Goal: Information Seeking & Learning: Learn about a topic

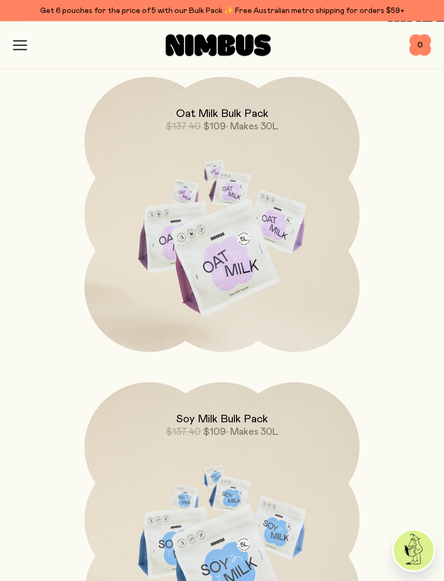
scroll to position [1069, 0]
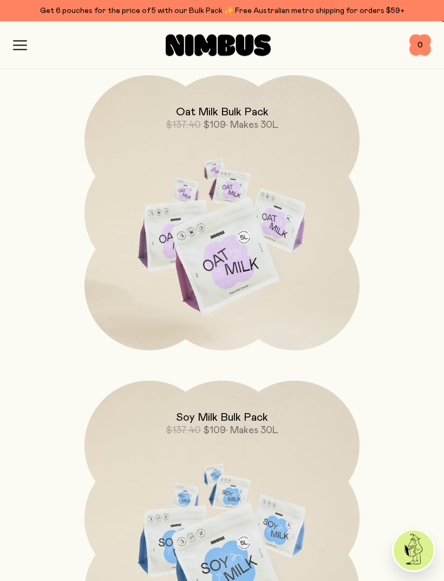
click at [24, 43] on icon "button" at bounding box center [20, 46] width 14 height 10
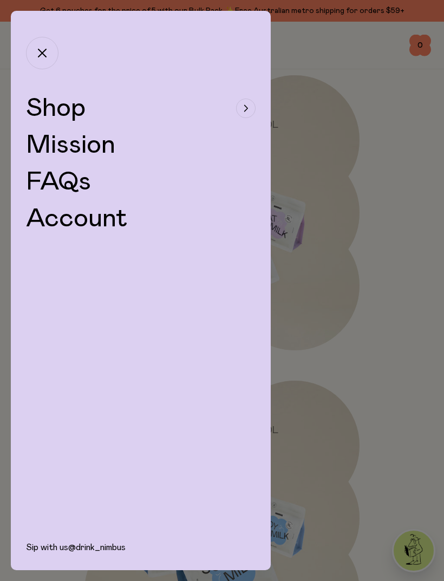
click at [57, 114] on span "Shop" at bounding box center [56, 108] width 60 height 26
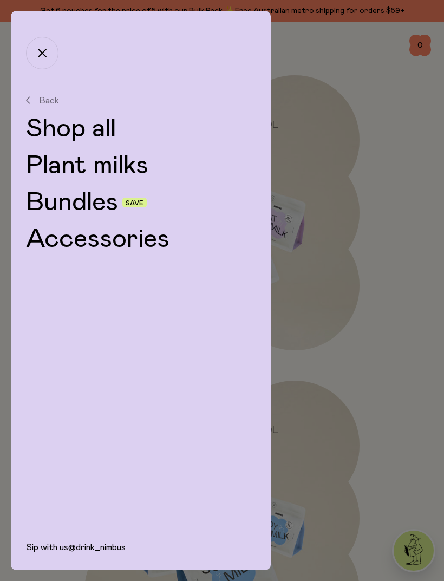
click at [89, 123] on link "Shop all" at bounding box center [140, 129] width 229 height 26
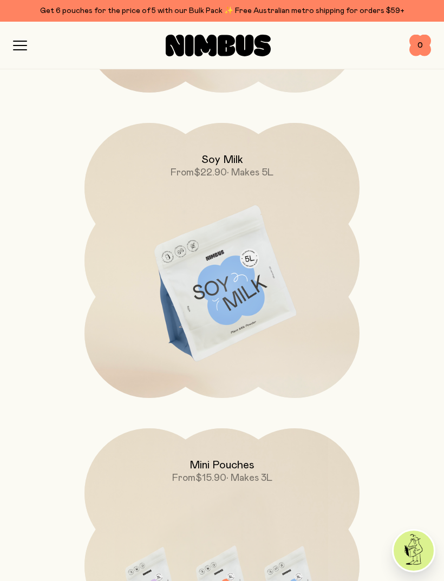
scroll to position [714, 0]
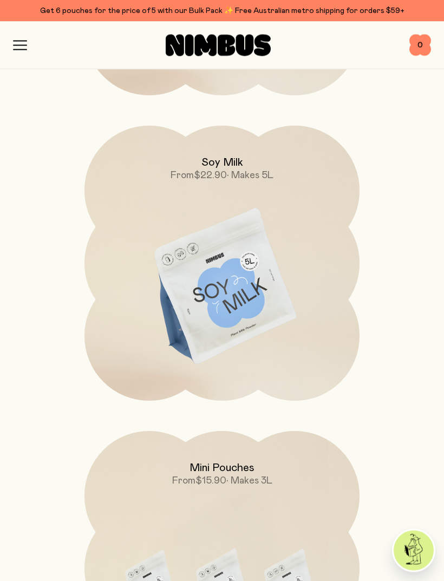
click at [239, 301] on img at bounding box center [221, 287] width 275 height 323
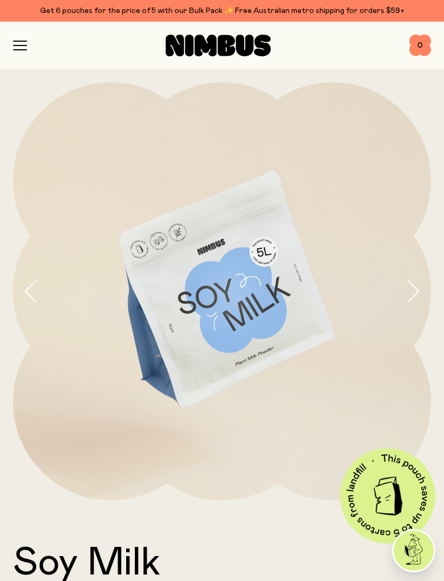
click at [413, 292] on icon "button" at bounding box center [412, 291] width 15 height 23
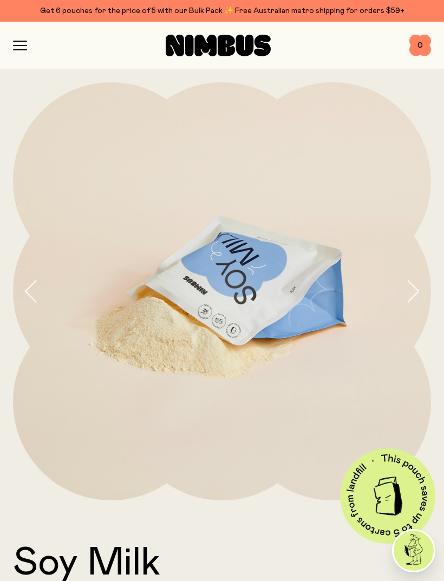
click at [412, 290] on icon "button" at bounding box center [412, 291] width 15 height 23
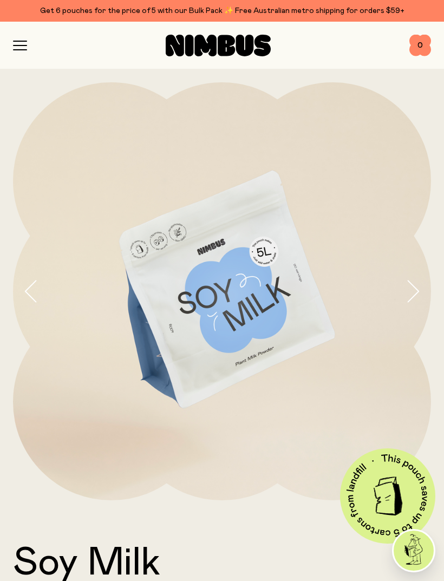
click at [408, 289] on icon "button" at bounding box center [412, 291] width 15 height 23
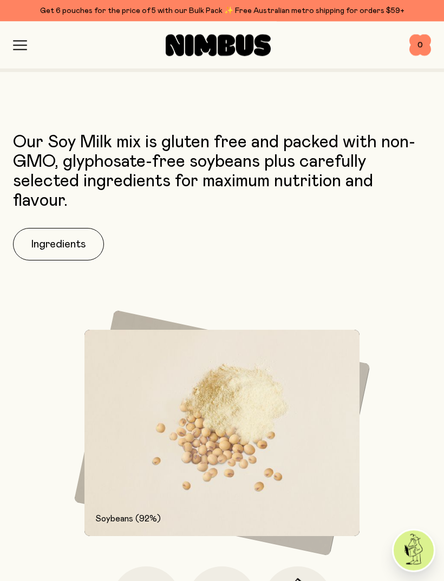
scroll to position [918, 0]
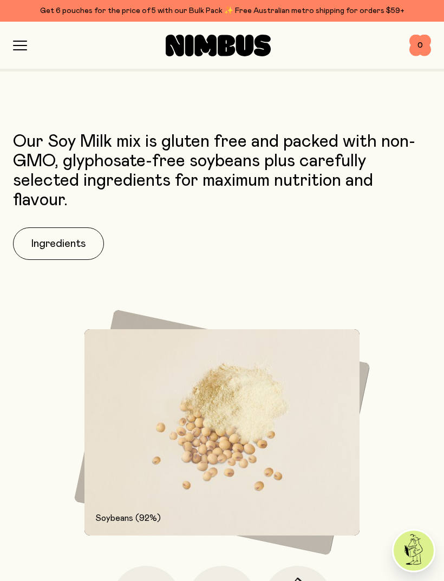
click at [65, 243] on button "Ingredients" at bounding box center [58, 243] width 91 height 32
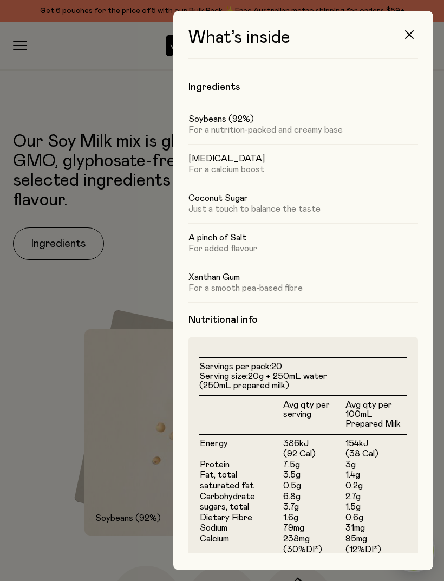
click at [401, 42] on button "button" at bounding box center [409, 35] width 26 height 26
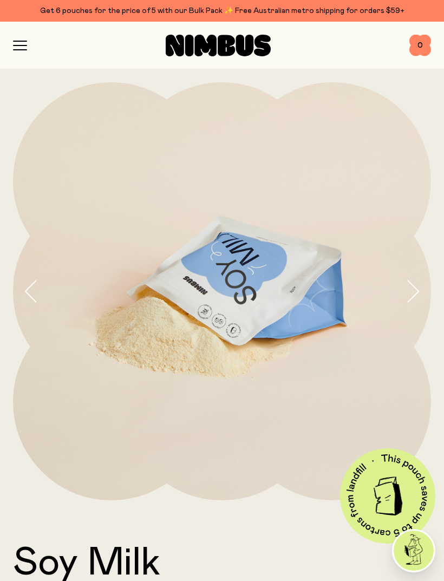
click at [27, 47] on icon "button" at bounding box center [20, 46] width 14 height 10
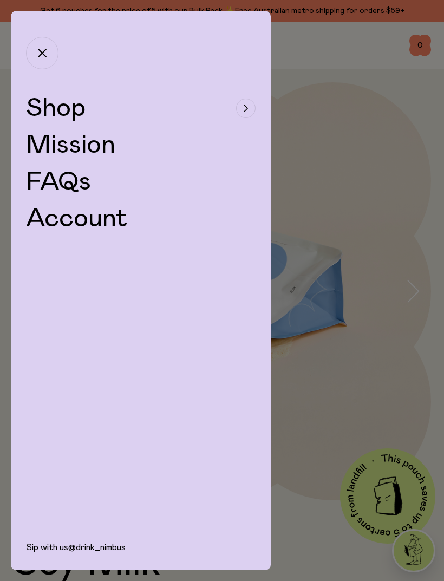
click at [59, 107] on span "Shop" at bounding box center [56, 108] width 60 height 26
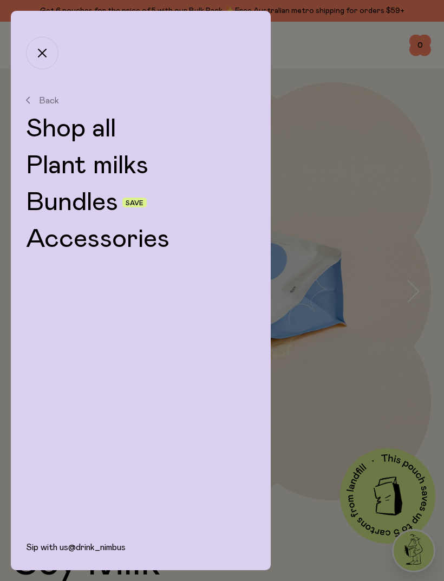
click at [114, 164] on link "Plant milks" at bounding box center [140, 166] width 229 height 26
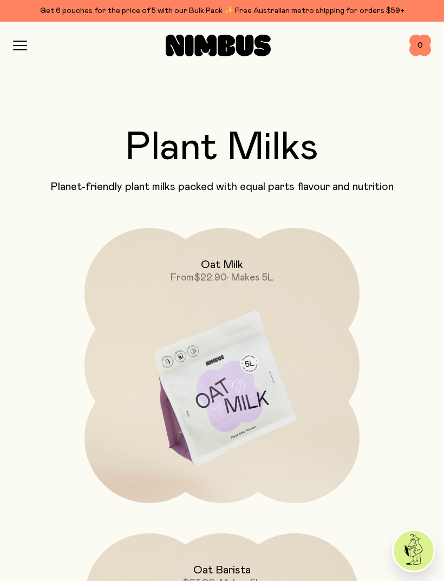
scroll to position [11, 0]
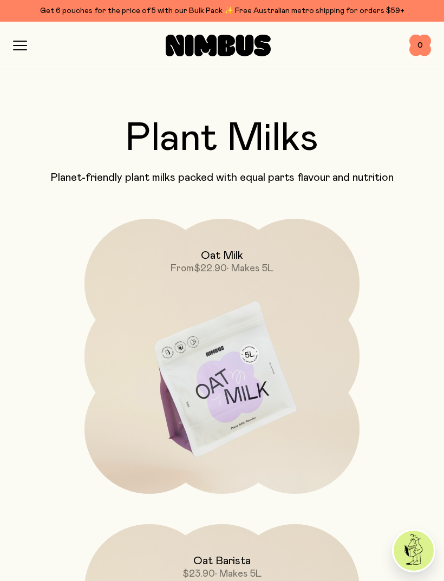
click at [236, 373] on img at bounding box center [221, 380] width 275 height 323
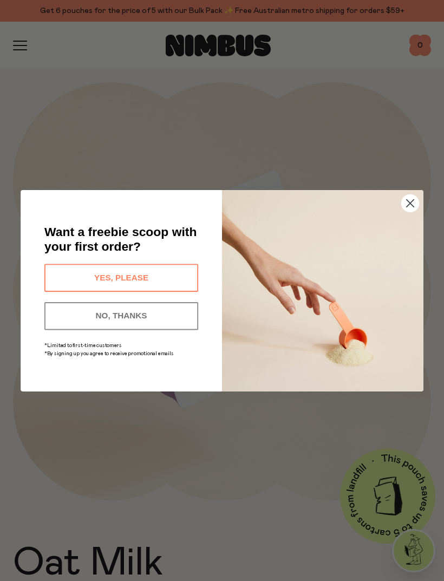
click at [408, 234] on img "POPUP Form" at bounding box center [322, 290] width 201 height 201
click at [406, 234] on img "POPUP Form" at bounding box center [322, 290] width 201 height 201
click at [410, 233] on img "POPUP Form" at bounding box center [322, 290] width 201 height 201
click at [416, 233] on img "POPUP Form" at bounding box center [322, 290] width 201 height 201
click at [412, 233] on img "POPUP Form" at bounding box center [322, 290] width 201 height 201
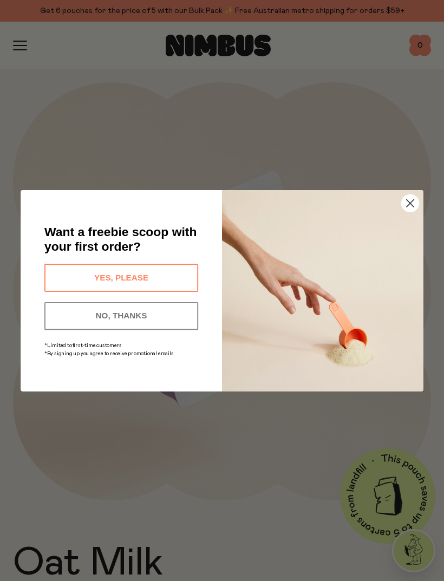
click at [361, 159] on div "Close dialog Want a freebie scoop with your first order? YES, PLEASE NO, THANKS…" at bounding box center [222, 290] width 444 height 581
click at [327, 184] on div "Close dialog Want a freebie scoop with your first order? YES, PLEASE NO, THANKS…" at bounding box center [222, 290] width 444 height 581
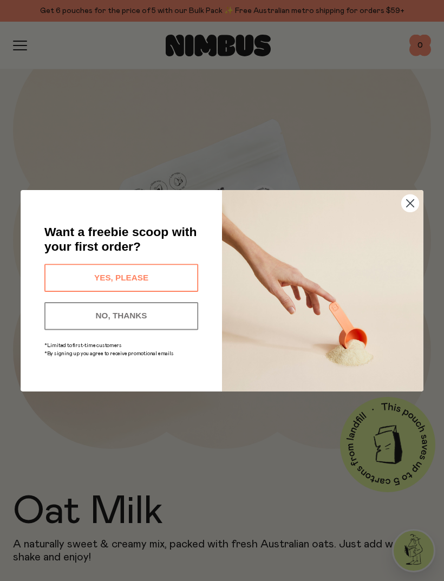
scroll to position [54, 0]
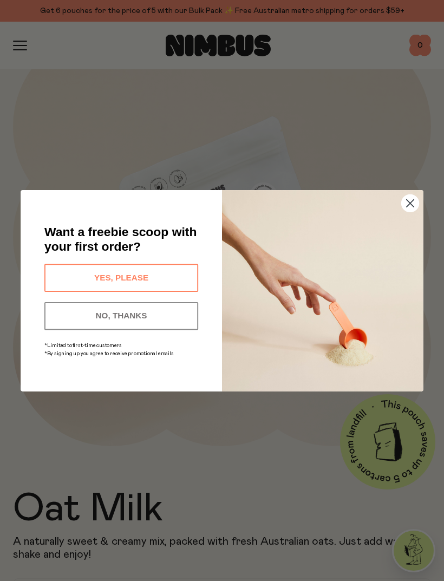
click at [113, 329] on button "NO, THANKS" at bounding box center [121, 315] width 154 height 28
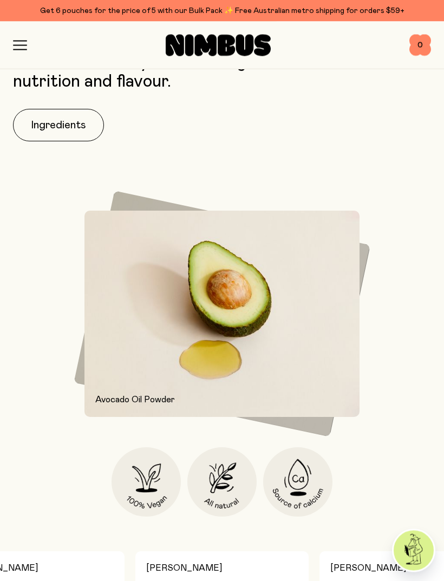
scroll to position [963, 0]
click at [51, 124] on button "Ingredients" at bounding box center [58, 125] width 91 height 32
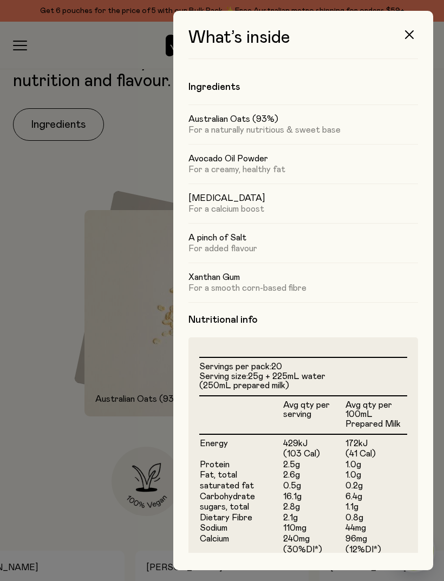
click at [405, 40] on button "button" at bounding box center [409, 35] width 26 height 26
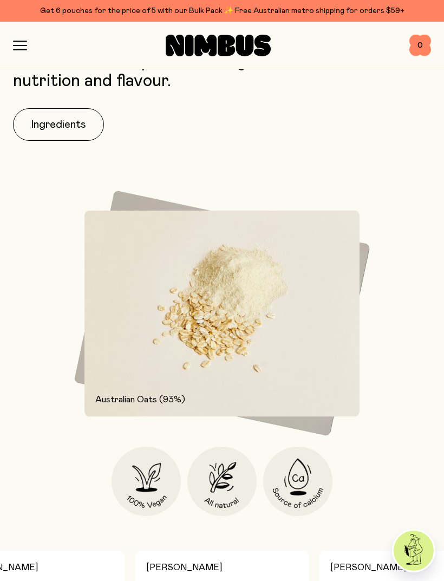
click at [58, 129] on button "Ingredients" at bounding box center [58, 124] width 91 height 32
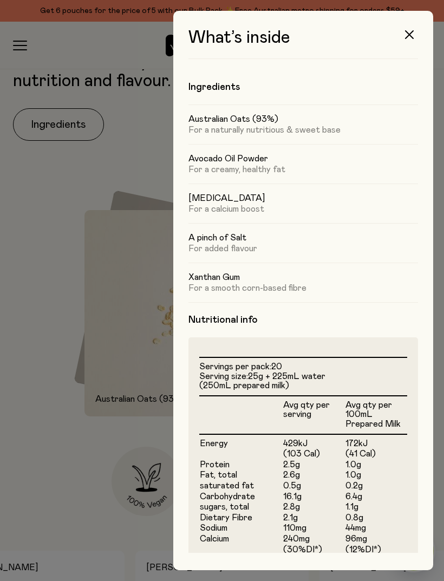
scroll to position [0, 0]
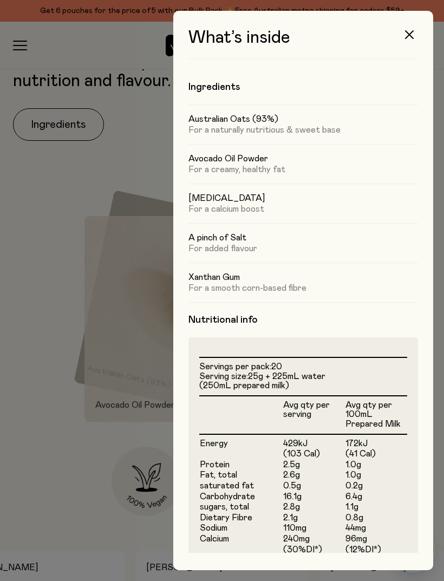
click at [32, 237] on div at bounding box center [222, 290] width 444 height 581
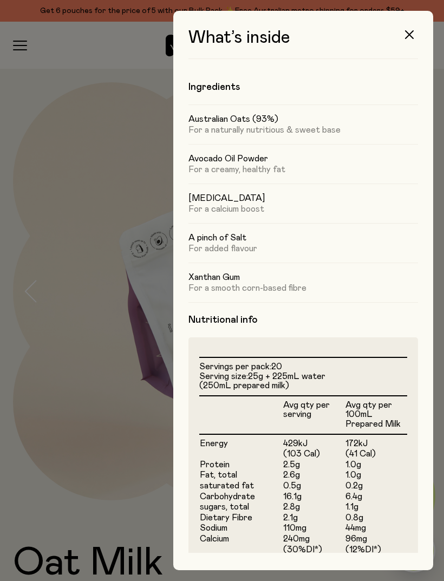
scroll to position [963, 0]
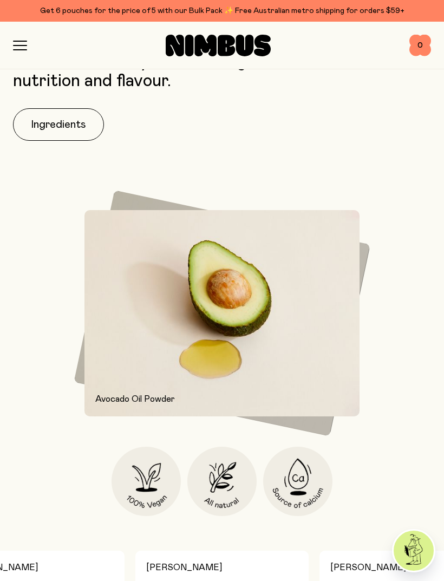
click at [21, 50] on icon "button" at bounding box center [20, 50] width 13 height 0
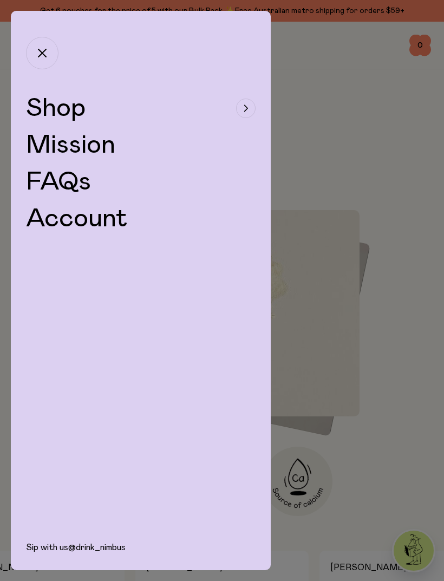
click at [67, 114] on span "Shop" at bounding box center [56, 108] width 60 height 26
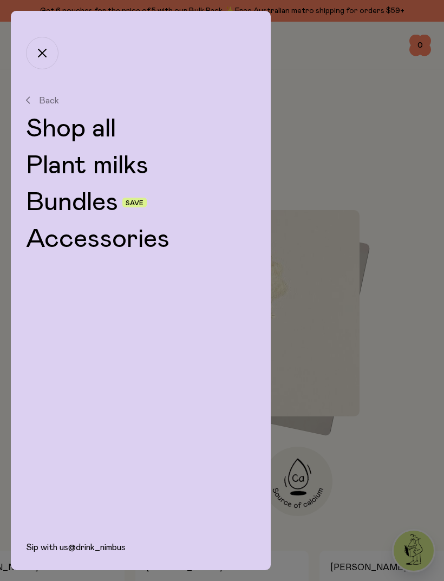
click at [129, 168] on link "Plant milks" at bounding box center [140, 166] width 229 height 26
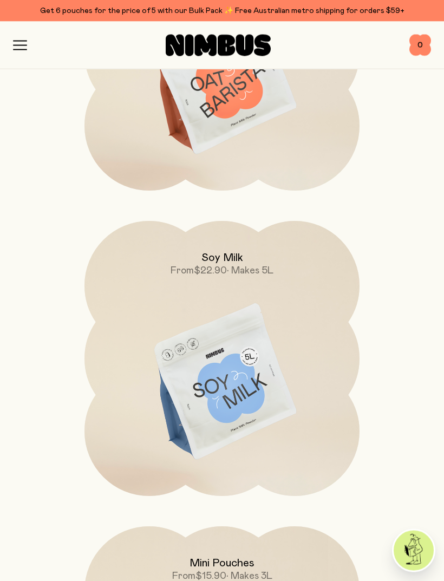
scroll to position [620, 0]
click at [234, 356] on img at bounding box center [221, 381] width 275 height 323
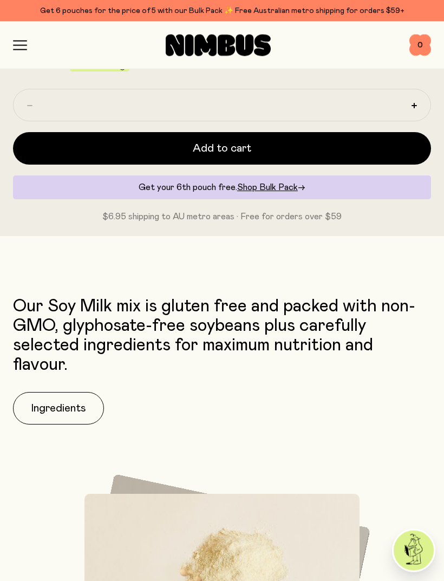
scroll to position [770, 0]
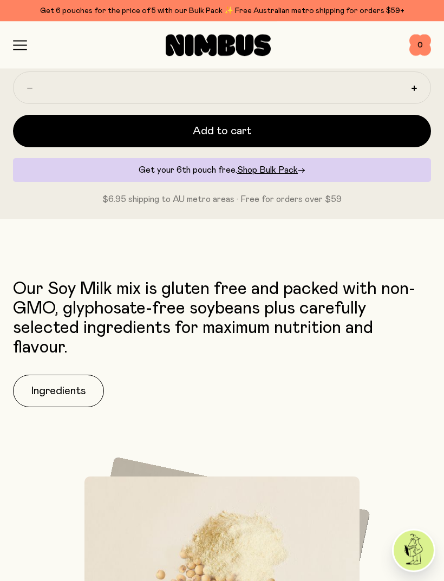
click at [55, 390] on button "Ingredients" at bounding box center [58, 391] width 91 height 32
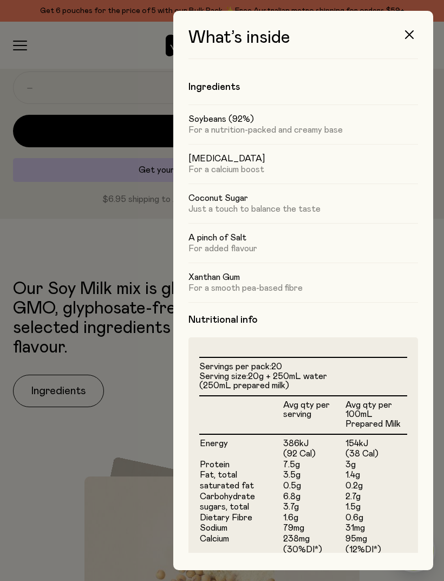
click at [418, 30] on button "button" at bounding box center [409, 35] width 26 height 26
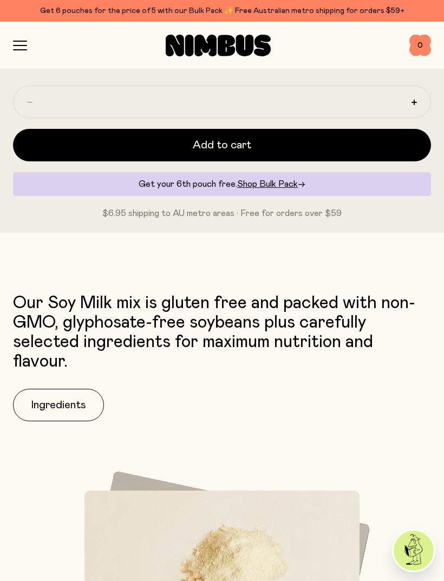
scroll to position [757, 0]
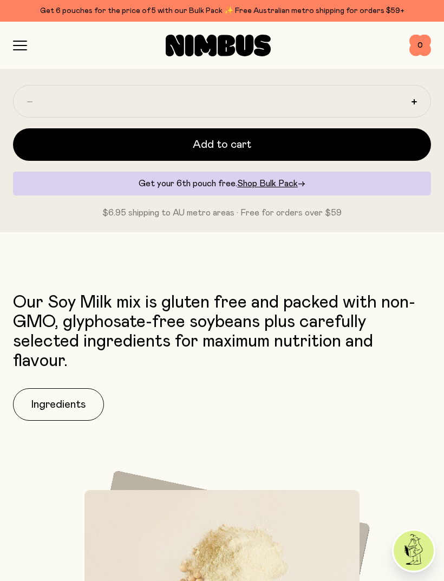
click at [19, 58] on div "Shop Mission FAQs Log In 0 0" at bounding box center [222, 45] width 418 height 47
click at [19, 48] on icon "button" at bounding box center [20, 46] width 14 height 10
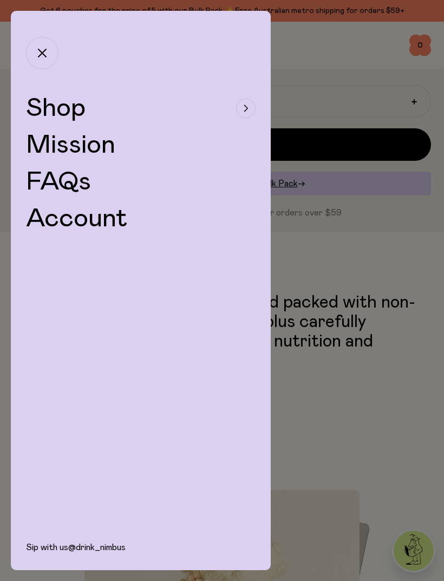
click at [64, 115] on span "Shop" at bounding box center [56, 108] width 60 height 26
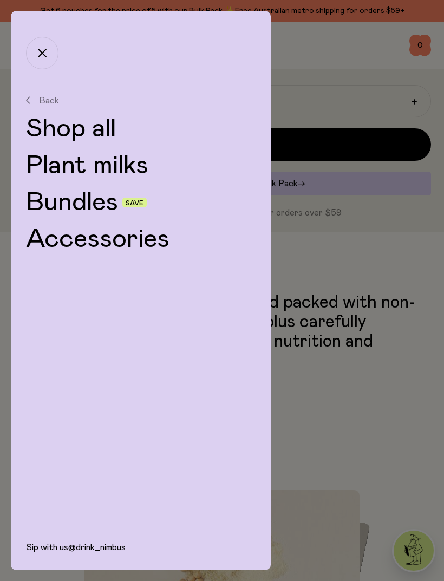
click at [96, 168] on link "Plant milks" at bounding box center [140, 166] width 229 height 26
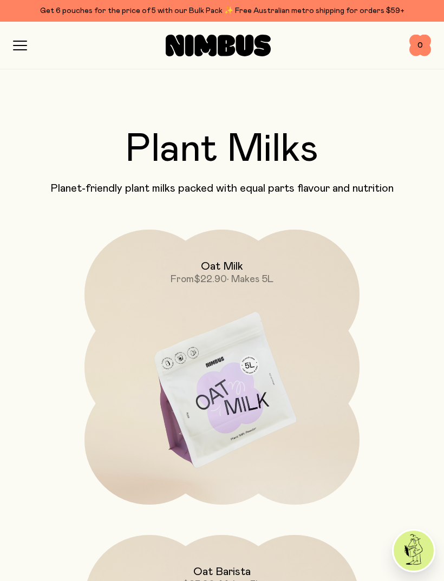
click at [242, 390] on img at bounding box center [221, 390] width 275 height 323
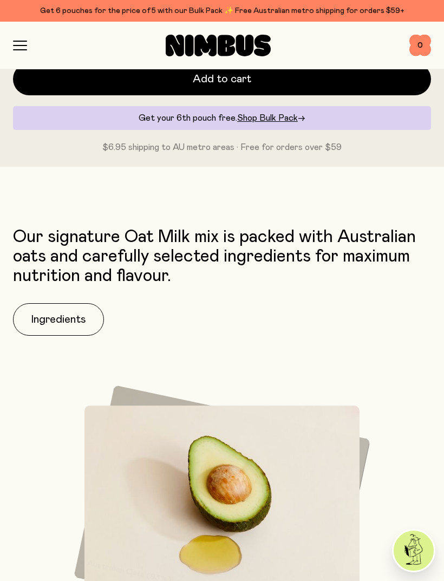
scroll to position [767, 0]
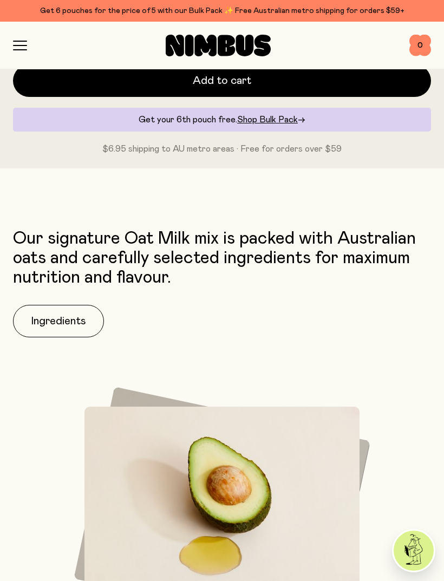
click at [58, 315] on button "Ingredients" at bounding box center [58, 321] width 91 height 32
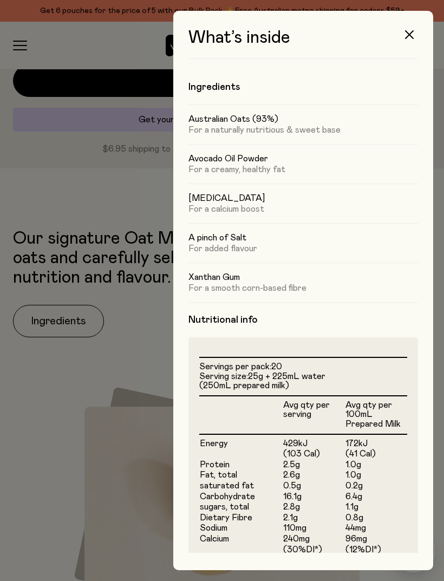
click at [414, 37] on button "button" at bounding box center [409, 35] width 26 height 26
